Goal: Task Accomplishment & Management: Manage account settings

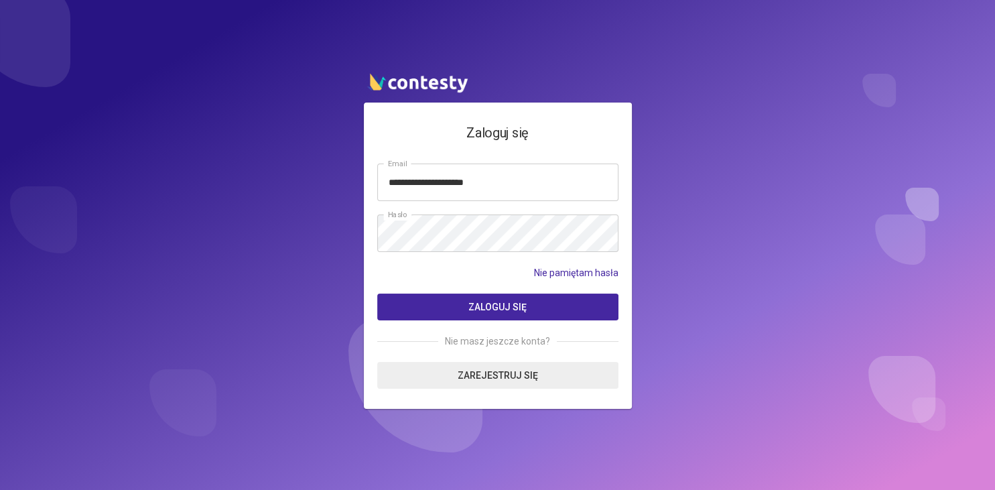
type input "**********"
click at [493, 310] on span "Zaloguj się" at bounding box center [497, 307] width 58 height 11
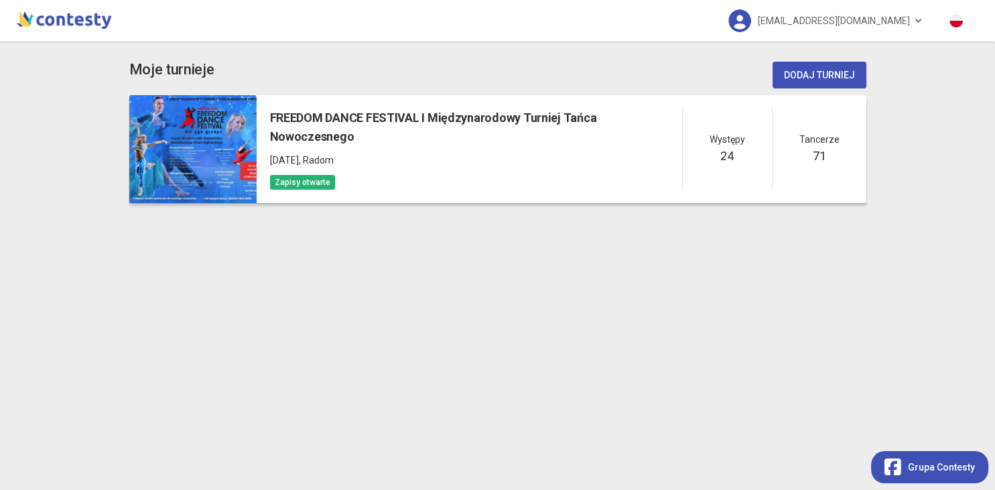
click at [302, 127] on h5 "FREEDOM DANCE FESTIVAL I Międzynarodowy Turniej Tańca Nowoczesnego" at bounding box center [476, 128] width 412 height 38
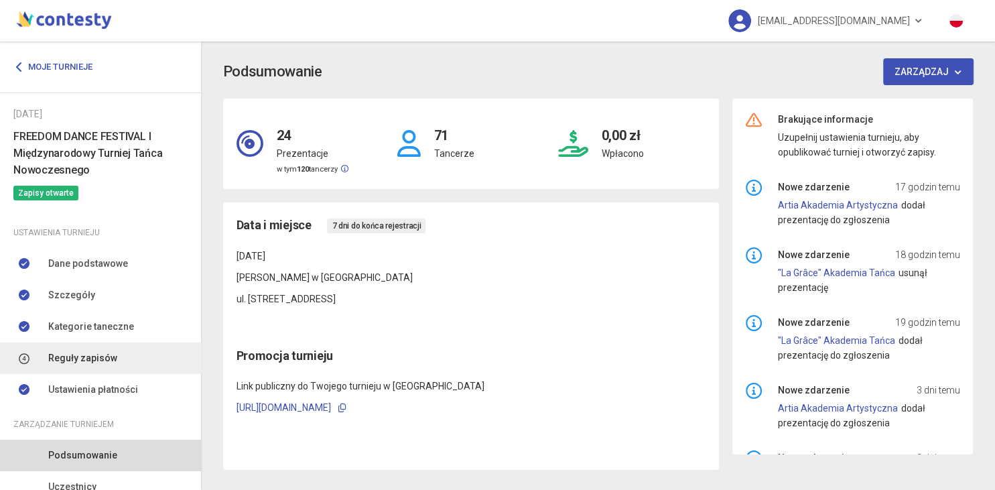
click at [96, 351] on link "Reguły zapisów" at bounding box center [100, 357] width 201 height 31
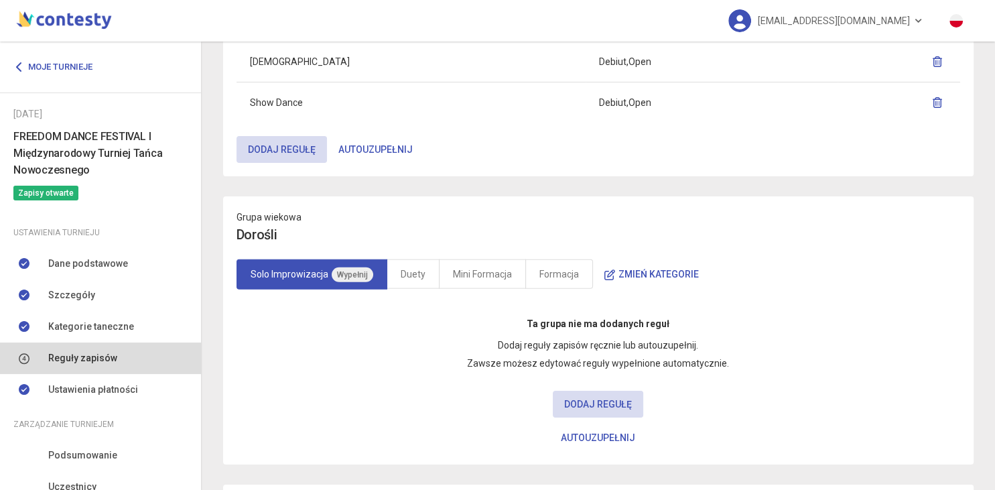
scroll to position [3431, 0]
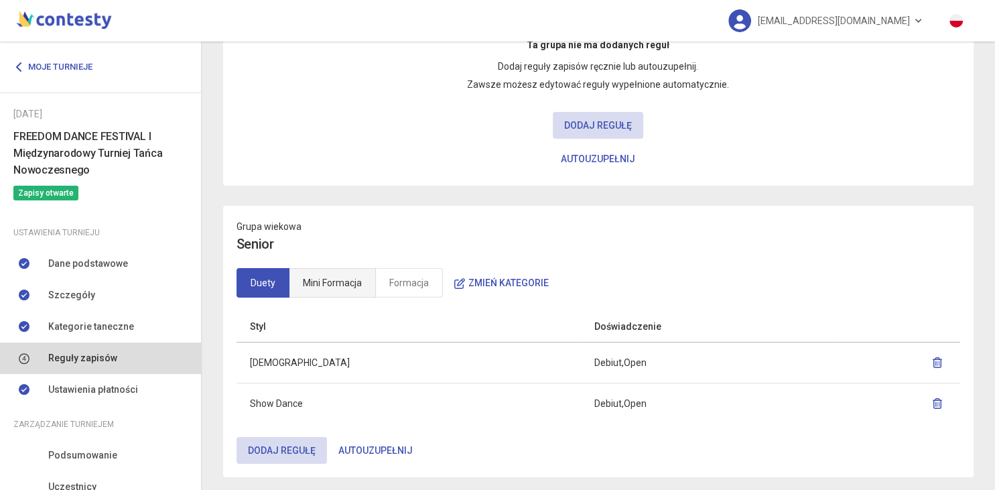
click at [348, 268] on link "Mini Formacja" at bounding box center [332, 282] width 87 height 29
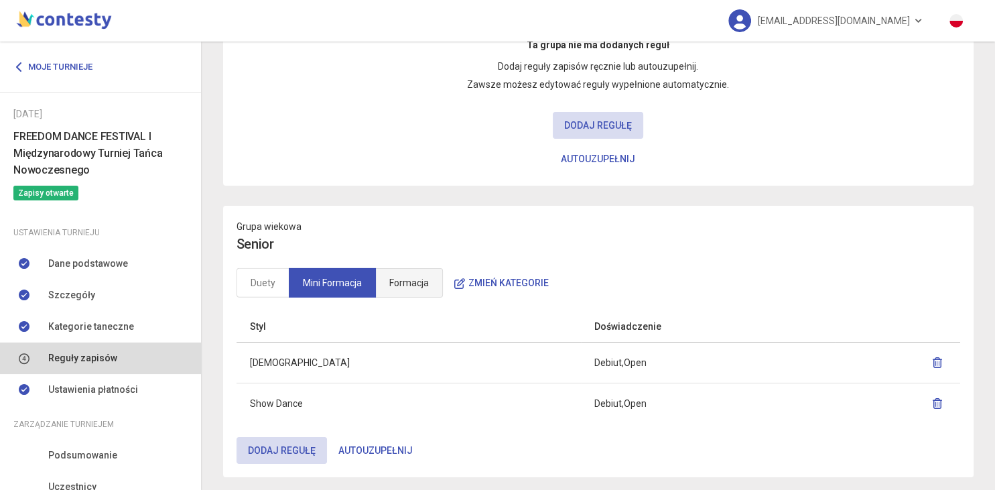
click at [407, 268] on link "Formacja" at bounding box center [409, 282] width 68 height 29
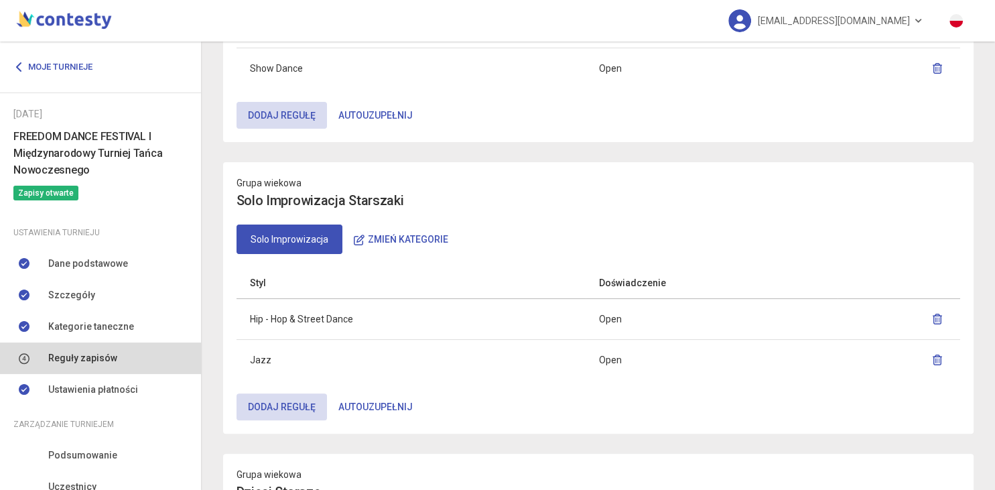
scroll to position [0, 0]
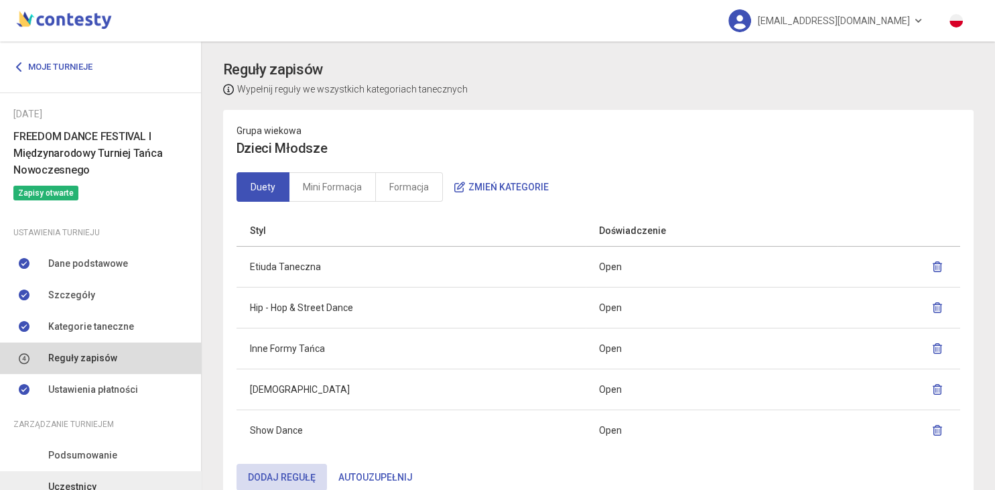
click at [86, 489] on span "Uczestnicy" at bounding box center [72, 486] width 48 height 15
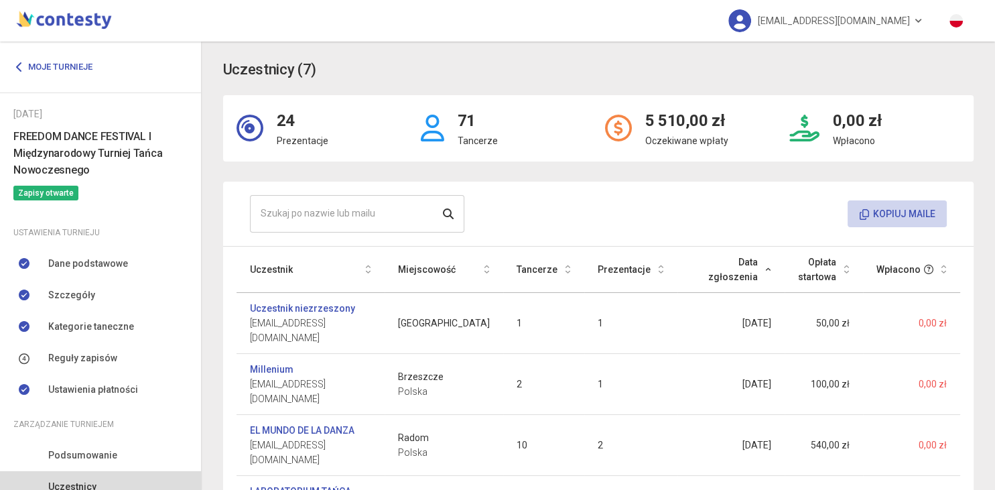
click at [869, 216] on button "Kopiuj maile" at bounding box center [897, 213] width 99 height 27
